Goal: Task Accomplishment & Management: Manage account settings

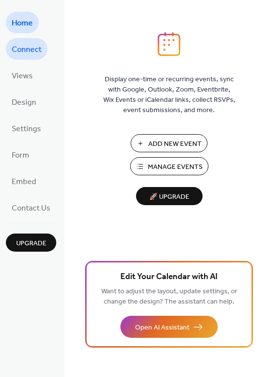
click at [22, 52] on span "Connect" at bounding box center [27, 50] width 30 height 16
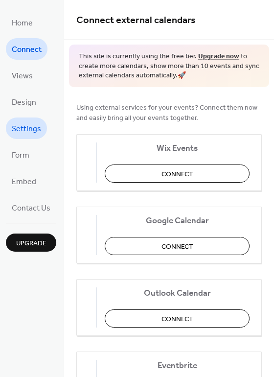
click at [23, 129] on span "Settings" at bounding box center [26, 130] width 29 height 16
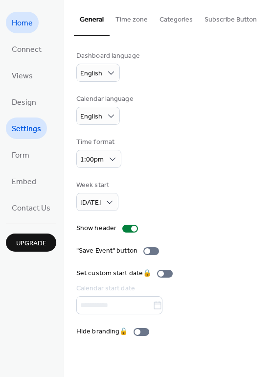
click at [25, 17] on span "Home" at bounding box center [22, 24] width 21 height 16
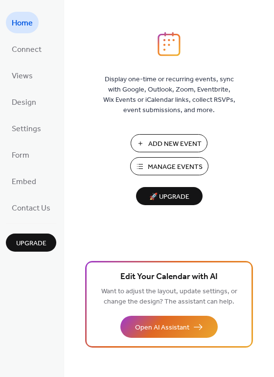
click at [160, 143] on span "Add New Event" at bounding box center [174, 144] width 53 height 10
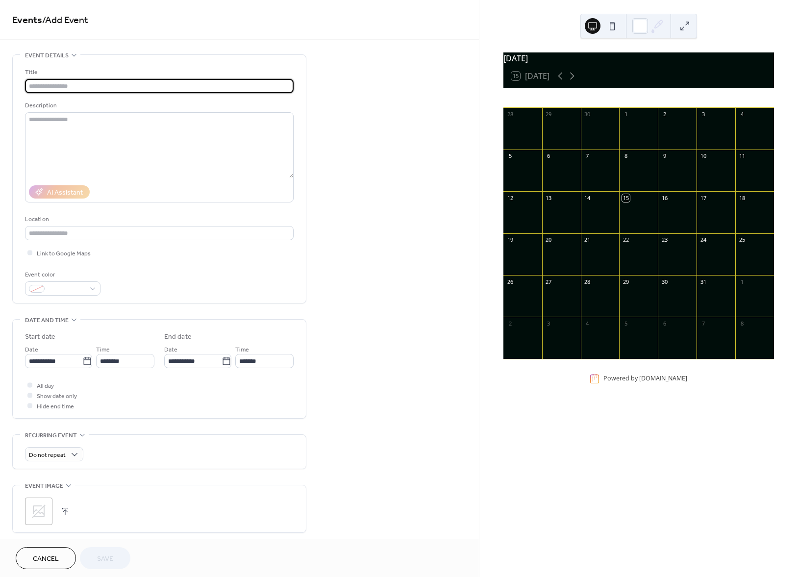
click at [41, 85] on input "text" at bounding box center [159, 86] width 269 height 14
type input "**********"
click at [44, 147] on textarea at bounding box center [159, 145] width 269 height 66
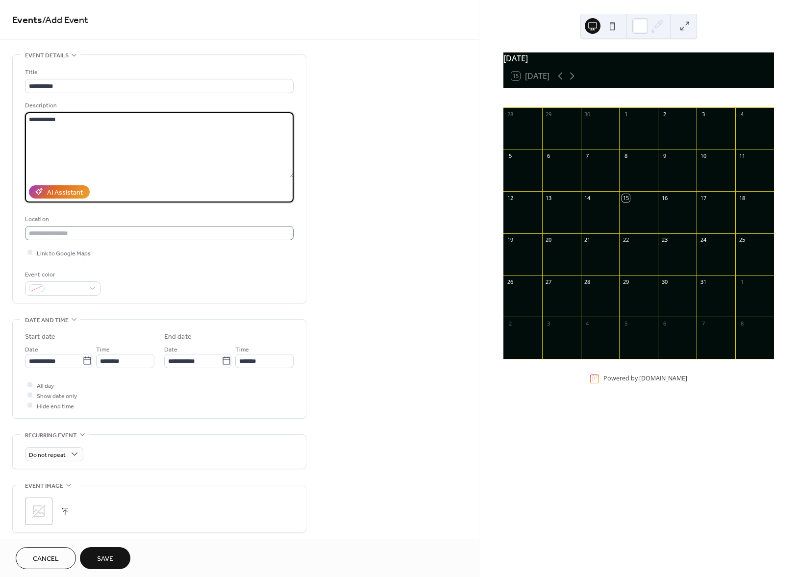
type textarea "**********"
click at [45, 237] on input "text" at bounding box center [159, 233] width 269 height 14
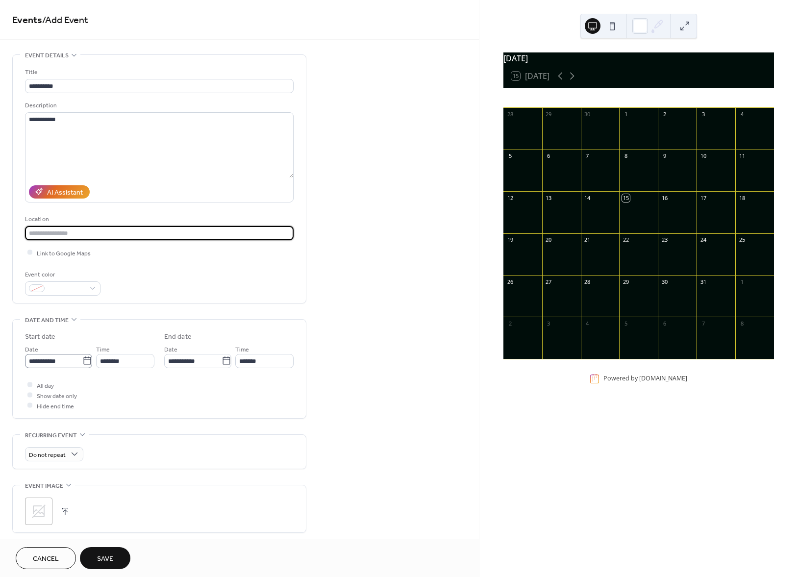
click at [86, 364] on icon at bounding box center [87, 361] width 10 height 10
click at [82, 364] on input "**********" at bounding box center [53, 361] width 57 height 14
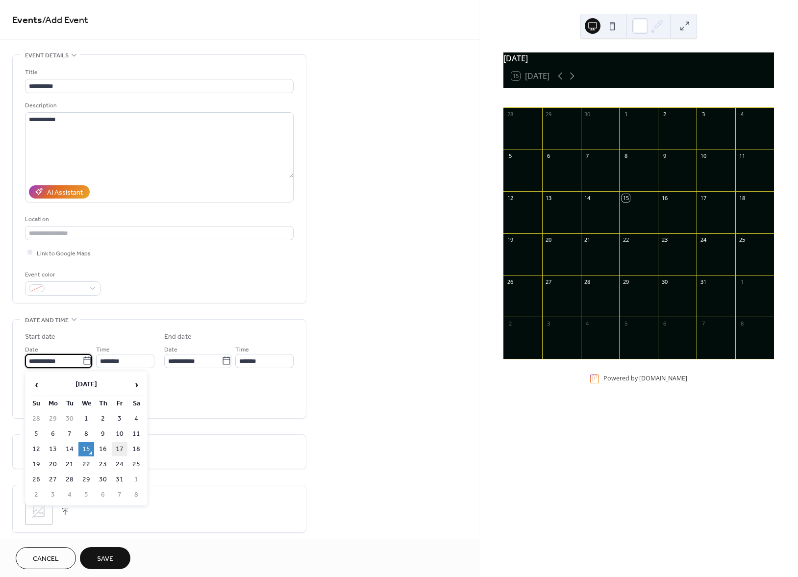
click at [120, 445] on td "17" at bounding box center [120, 449] width 16 height 14
type input "**********"
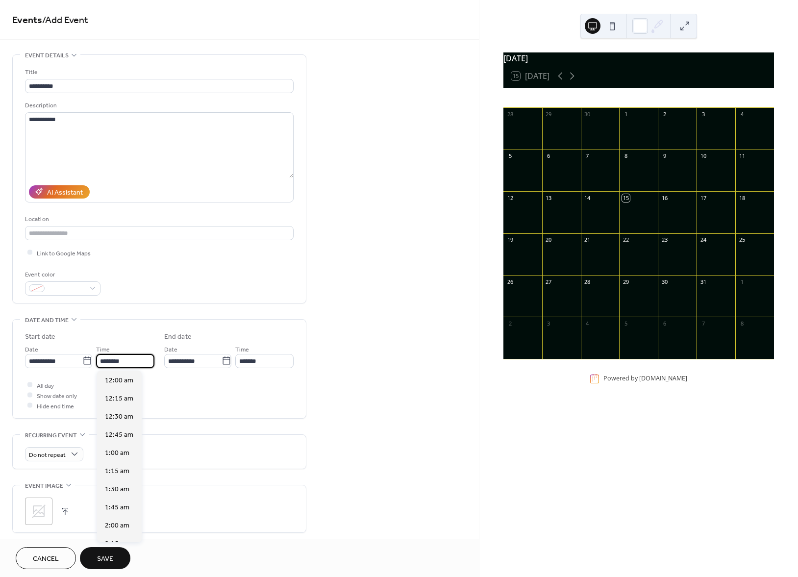
scroll to position [870, 0]
click at [125, 359] on input "********" at bounding box center [125, 361] width 58 height 14
click at [266, 366] on input "*******" at bounding box center [264, 361] width 58 height 14
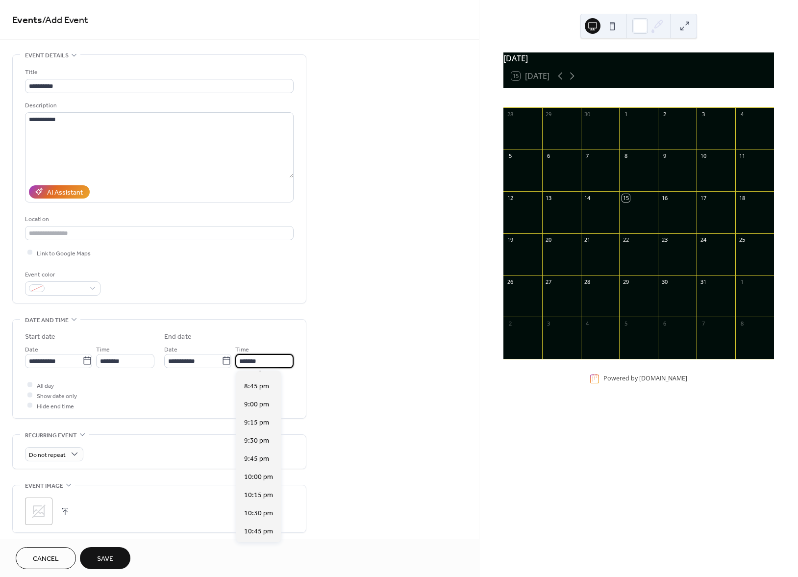
scroll to position [611, 0]
click at [248, 471] on span "10:00 pm" at bounding box center [258, 476] width 29 height 10
type input "********"
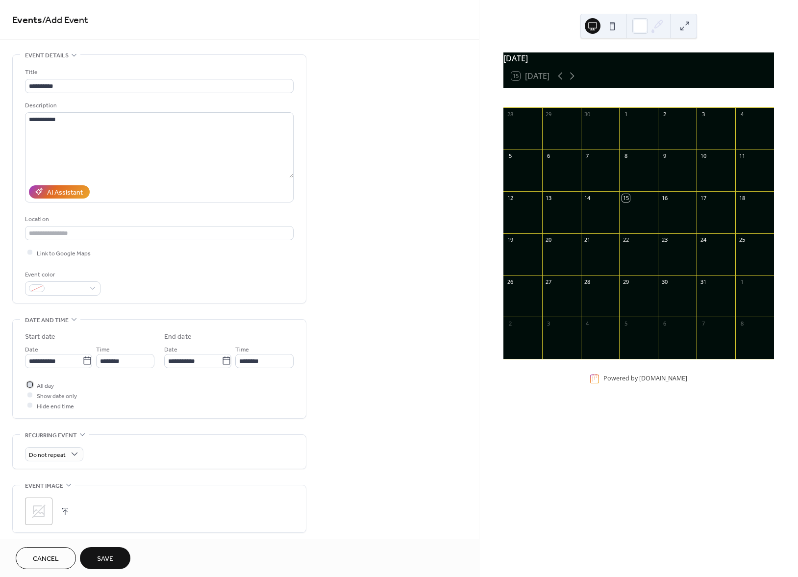
click at [29, 384] on div at bounding box center [29, 384] width 5 height 5
click at [27, 383] on div at bounding box center [29, 384] width 5 height 5
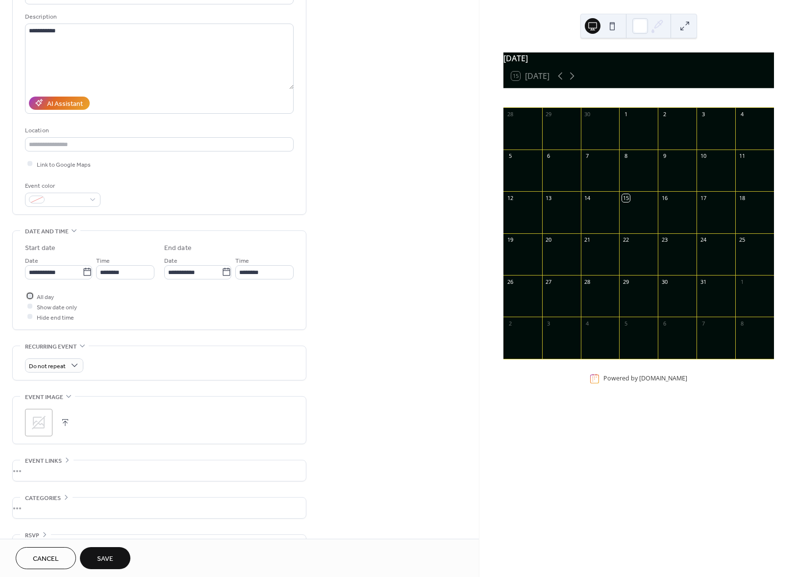
scroll to position [119, 0]
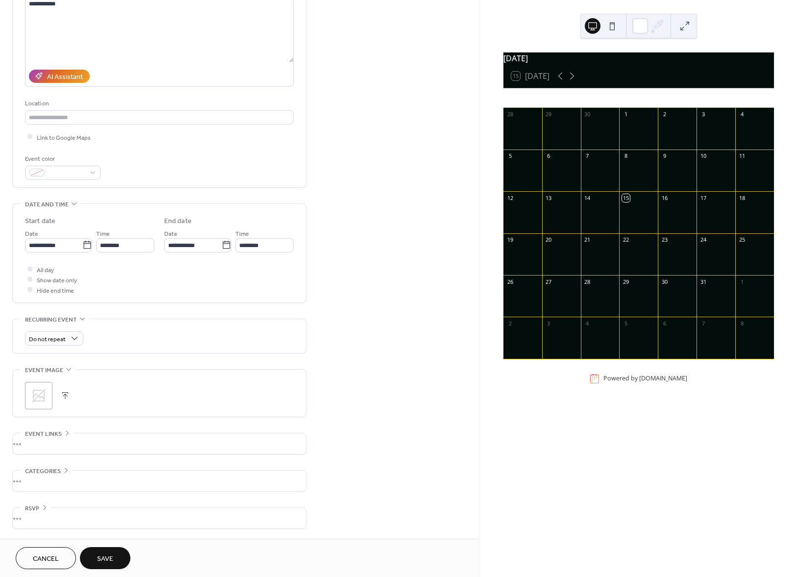
click at [64, 393] on button "button" at bounding box center [65, 396] width 14 height 14
click at [40, 439] on div "•••" at bounding box center [159, 443] width 293 height 21
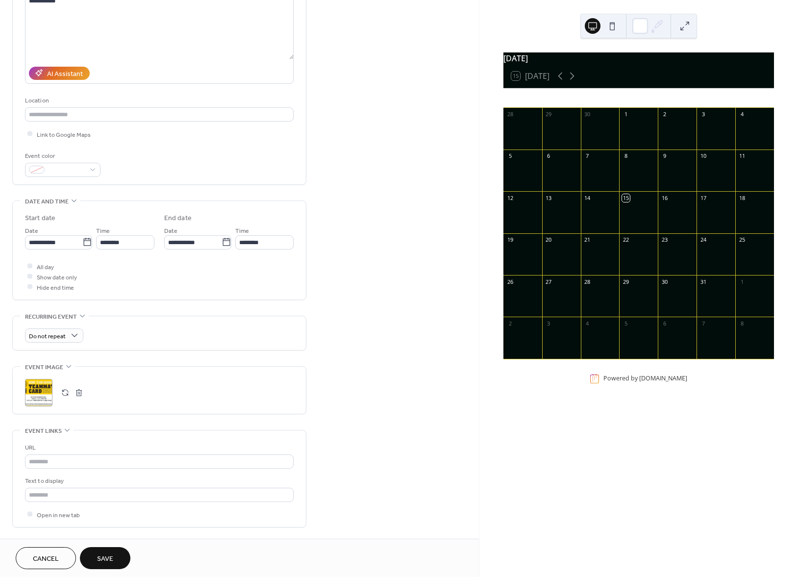
click at [103, 555] on span "Save" at bounding box center [105, 559] width 16 height 10
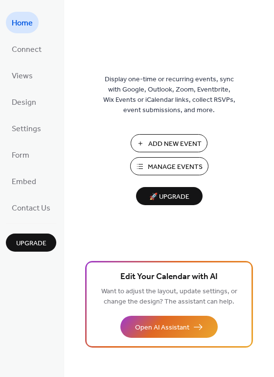
click at [154, 167] on span "Manage Events" at bounding box center [175, 167] width 55 height 10
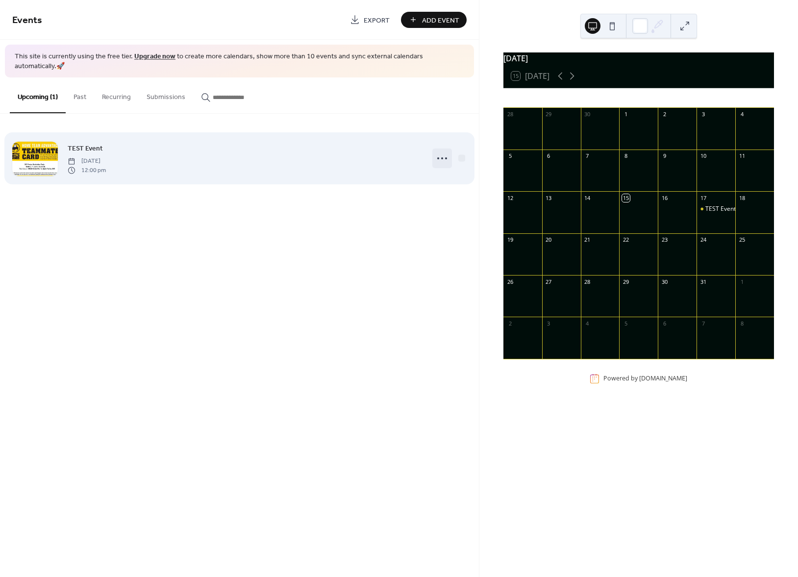
click at [441, 150] on icon at bounding box center [442, 158] width 16 height 16
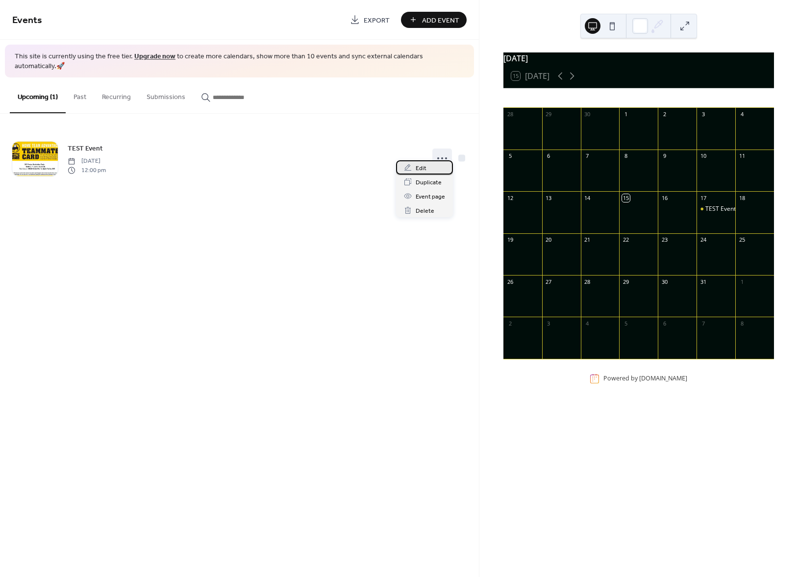
click at [419, 160] on div "Edit" at bounding box center [424, 167] width 57 height 14
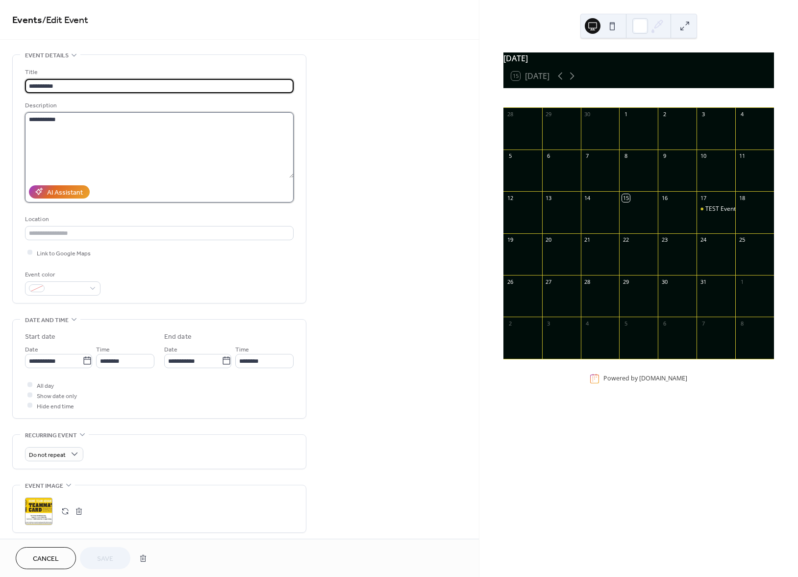
click at [70, 120] on textarea "**********" at bounding box center [159, 145] width 269 height 66
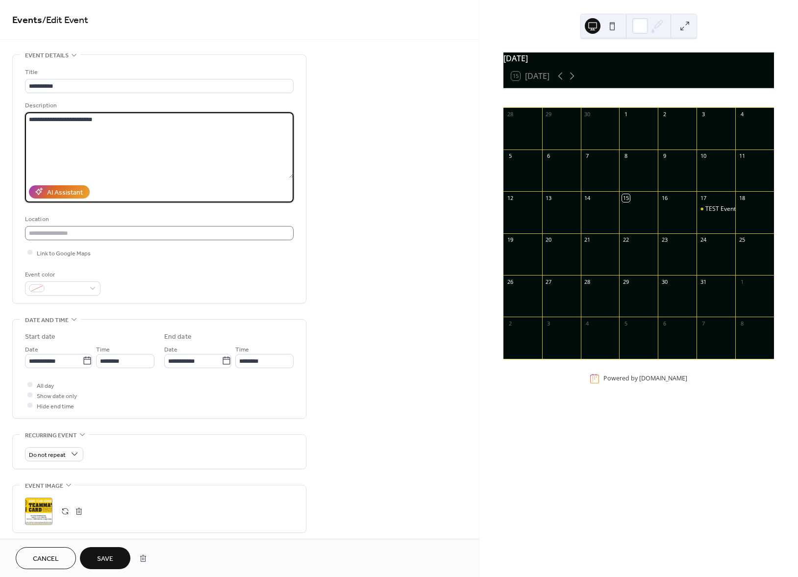
type textarea "**********"
click at [45, 234] on input "text" at bounding box center [159, 233] width 269 height 14
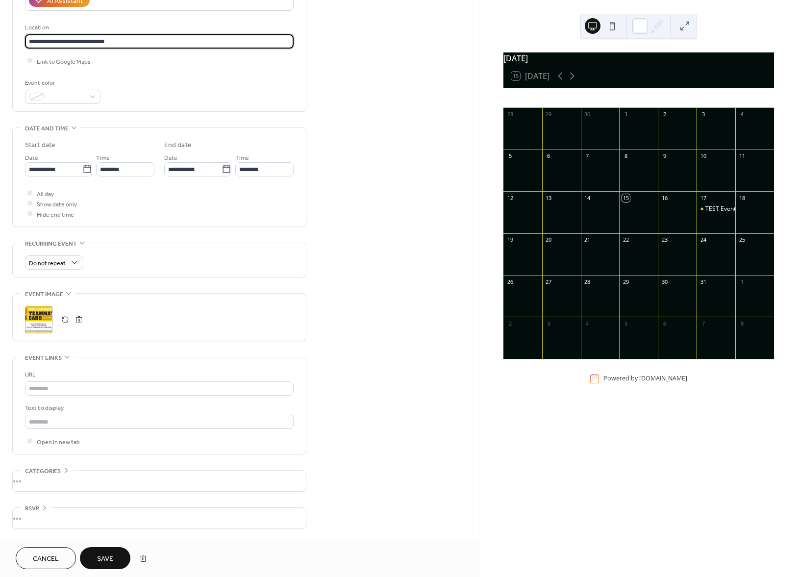
scroll to position [195, 0]
type input "**********"
click at [53, 388] on input "text" at bounding box center [159, 388] width 269 height 14
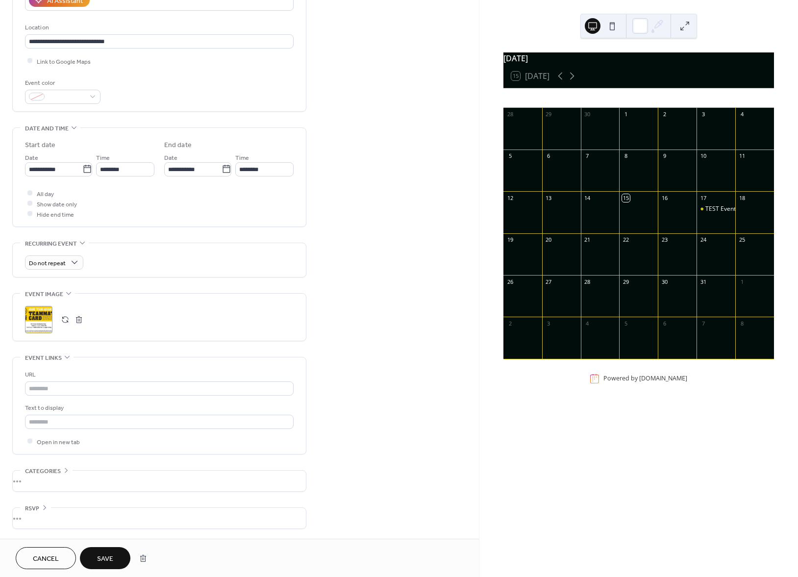
click at [103, 554] on span "Save" at bounding box center [105, 559] width 16 height 10
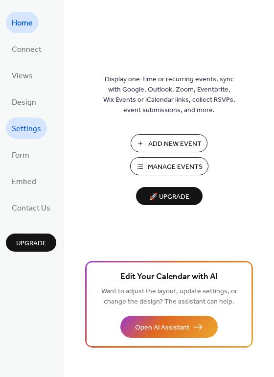
click at [21, 131] on span "Settings" at bounding box center [26, 130] width 29 height 16
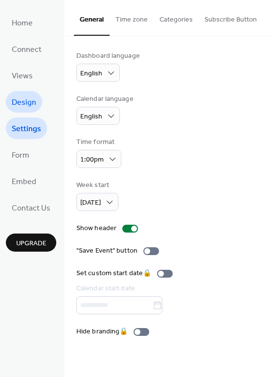
click at [22, 103] on span "Design" at bounding box center [24, 103] width 25 height 16
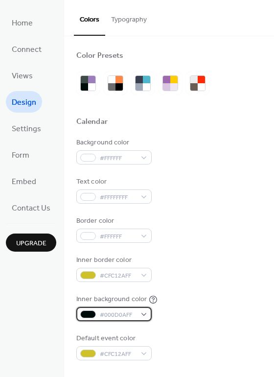
click at [144, 312] on div "#000D0AFF" at bounding box center [113, 314] width 75 height 14
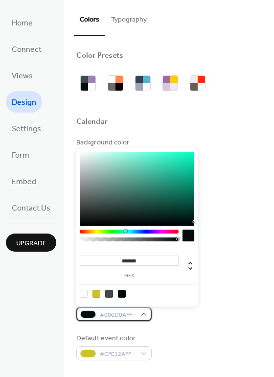
click at [144, 312] on div "#000D0AFF" at bounding box center [113, 314] width 75 height 14
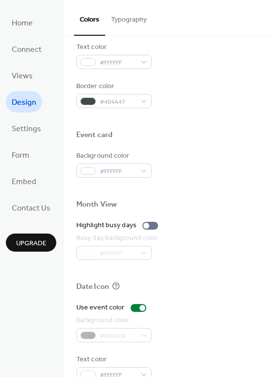
scroll to position [419, 0]
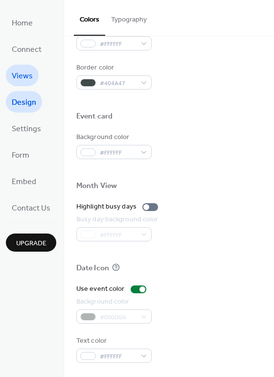
click at [20, 69] on span "Views" at bounding box center [22, 77] width 21 height 16
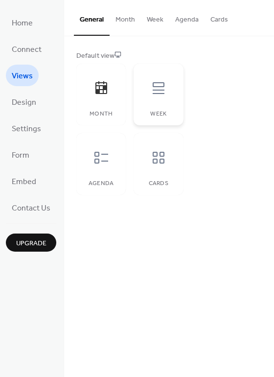
click at [157, 99] on div at bounding box center [158, 88] width 29 height 29
click at [106, 155] on icon at bounding box center [102, 158] width 16 height 16
click at [161, 175] on div "Cards" at bounding box center [158, 164] width 49 height 62
click at [22, 100] on span "Design" at bounding box center [24, 103] width 25 height 16
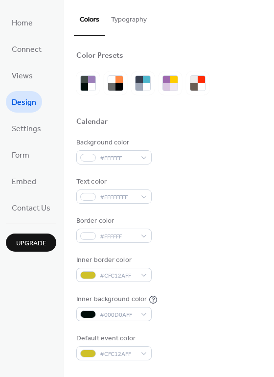
click at [137, 16] on button "Typography" at bounding box center [129, 17] width 48 height 35
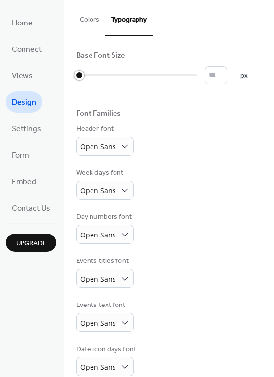
drag, startPoint x: 78, startPoint y: 74, endPoint x: 72, endPoint y: 71, distance: 7.0
click at [72, 71] on div "Base Font Size * px Font Families Header font Open Sans Week days font Open San…" at bounding box center [169, 235] width 210 height 399
click at [87, 20] on button "Colors" at bounding box center [89, 17] width 31 height 35
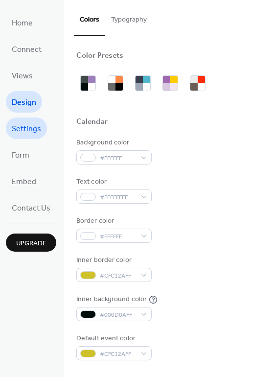
click at [37, 123] on span "Settings" at bounding box center [26, 130] width 29 height 16
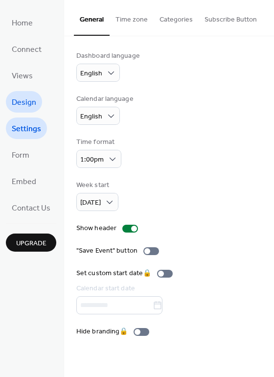
click at [17, 104] on span "Design" at bounding box center [24, 103] width 25 height 16
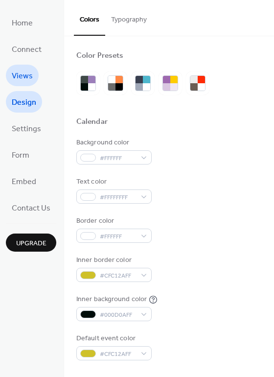
click at [27, 76] on span "Views" at bounding box center [22, 77] width 21 height 16
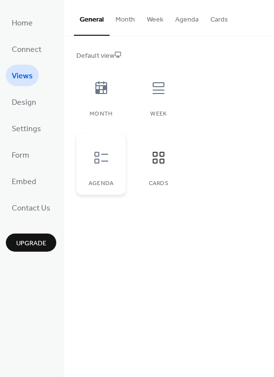
click at [101, 160] on icon at bounding box center [102, 158] width 14 height 12
click at [22, 99] on span "Design" at bounding box center [24, 103] width 25 height 16
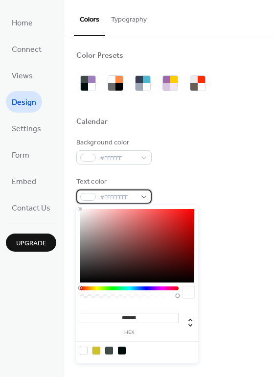
click at [132, 199] on span "#FFFFFFFF" at bounding box center [118, 198] width 36 height 10
click at [120, 347] on div at bounding box center [122, 351] width 8 height 8
type input "*******"
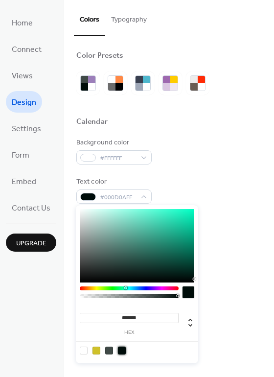
click at [225, 268] on div "Inner border color #CFC12AFF" at bounding box center [169, 268] width 186 height 27
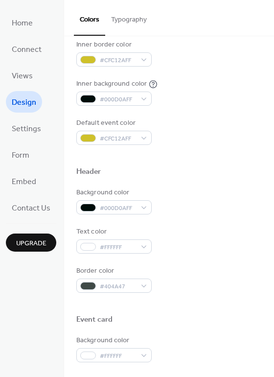
scroll to position [216, 0]
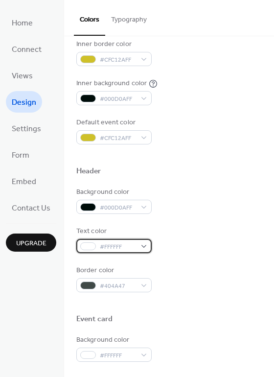
click at [141, 244] on div "#FFFFFF" at bounding box center [113, 246] width 75 height 14
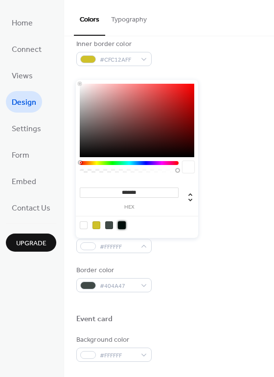
click at [120, 224] on div at bounding box center [122, 226] width 8 height 8
type input "*******"
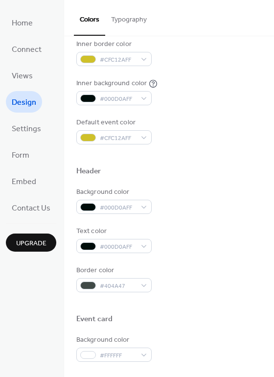
click at [188, 272] on div "Border color #404A47" at bounding box center [169, 279] width 186 height 27
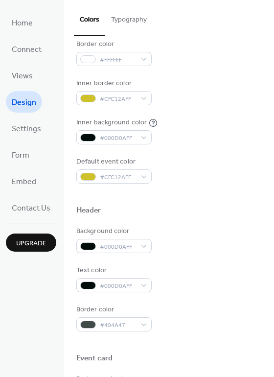
scroll to position [0, 0]
